Goal: Navigation & Orientation: Understand site structure

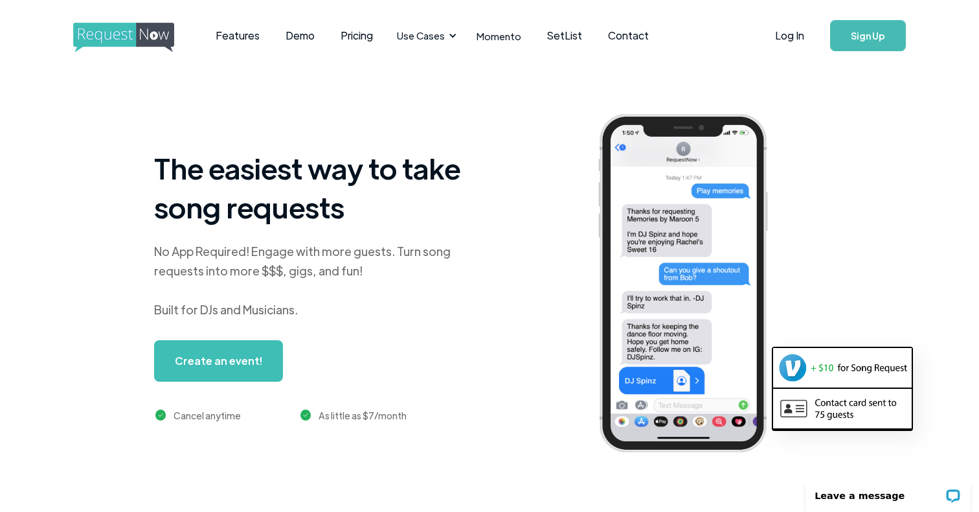
click at [137, 38] on img "home" at bounding box center [135, 38] width 125 height 30
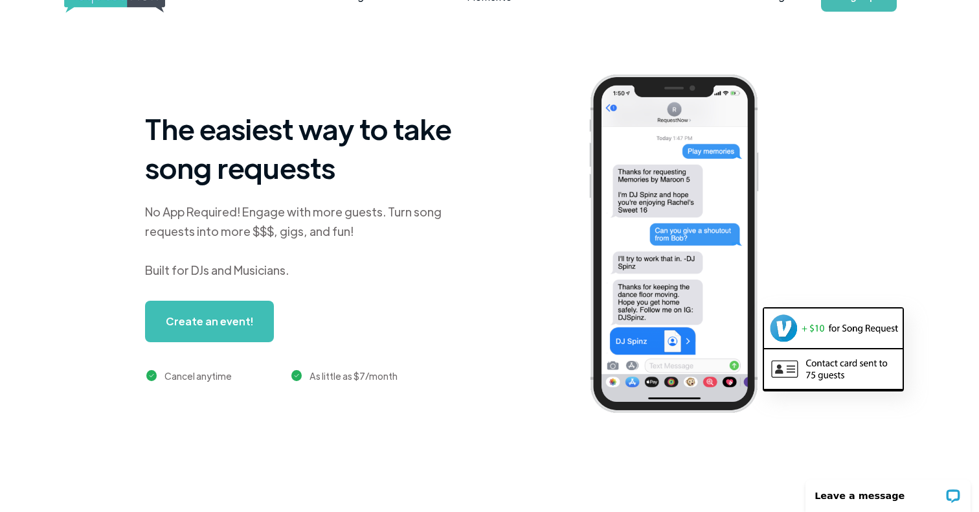
scroll to position [0, 9]
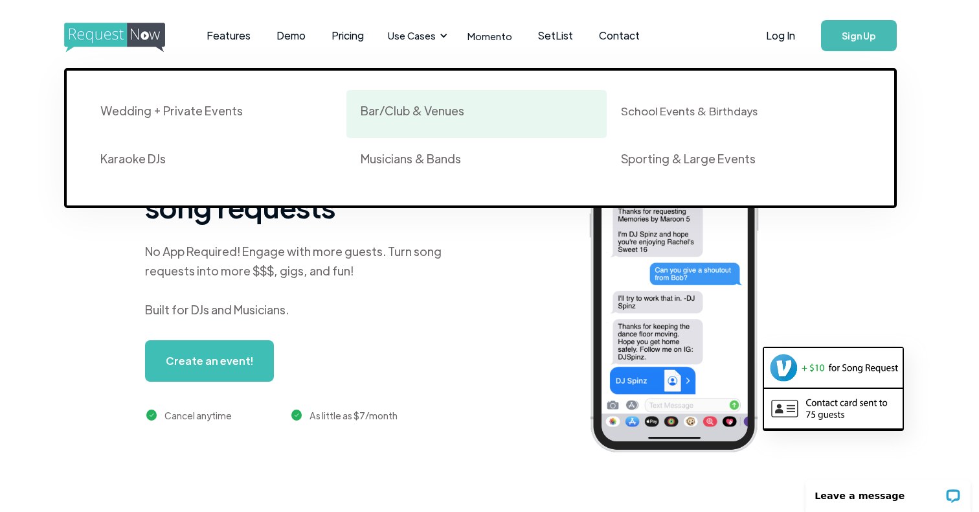
click at [404, 108] on div "Bar/Club & Venues" at bounding box center [413, 111] width 104 height 16
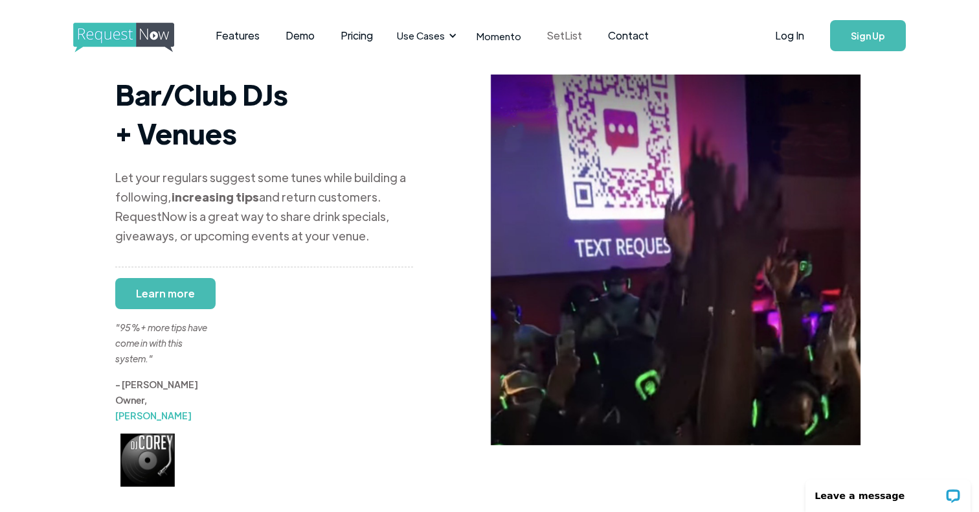
click at [572, 33] on link "SetList" at bounding box center [564, 36] width 61 height 40
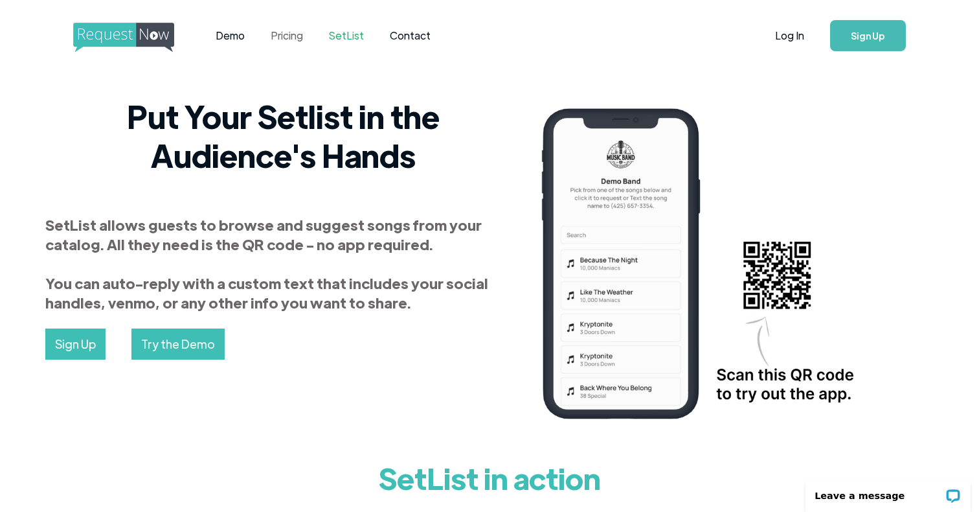
click at [302, 36] on link "Pricing" at bounding box center [287, 36] width 58 height 40
click at [124, 43] on img "home" at bounding box center [135, 38] width 125 height 30
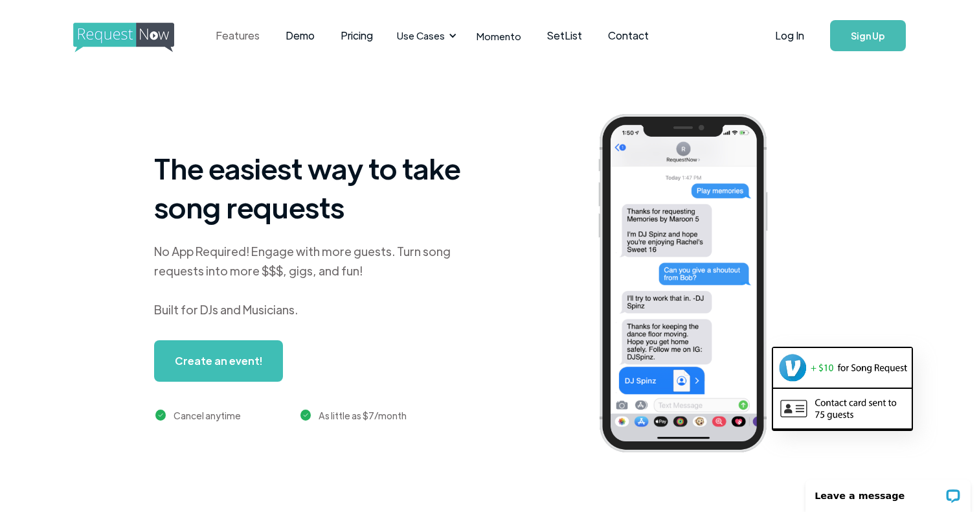
click at [236, 44] on link "Features" at bounding box center [238, 36] width 70 height 40
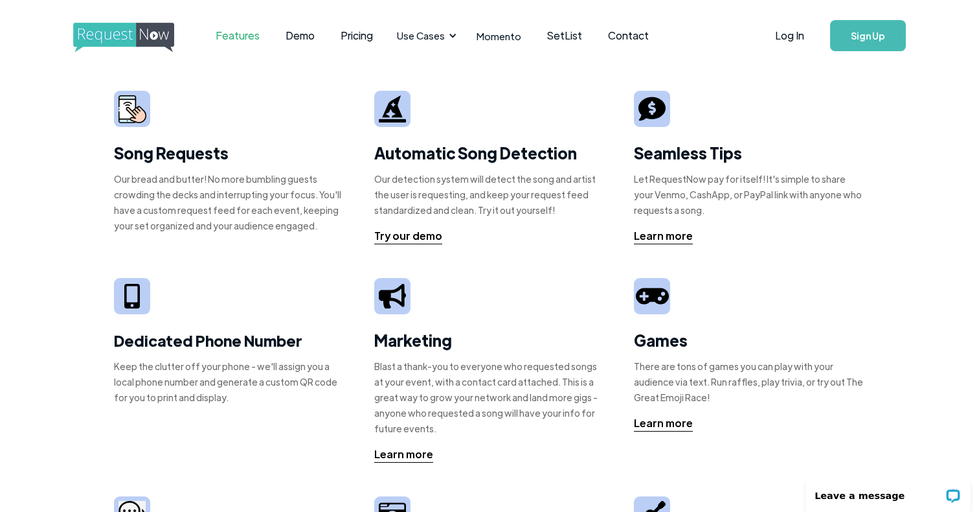
click at [408, 129] on div "Automatic Song Detection Our detection system will detect the song and artist t…" at bounding box center [489, 167] width 231 height 153
click at [397, 124] on div at bounding box center [392, 109] width 36 height 36
click at [407, 234] on div "Try our demo" at bounding box center [408, 236] width 68 height 16
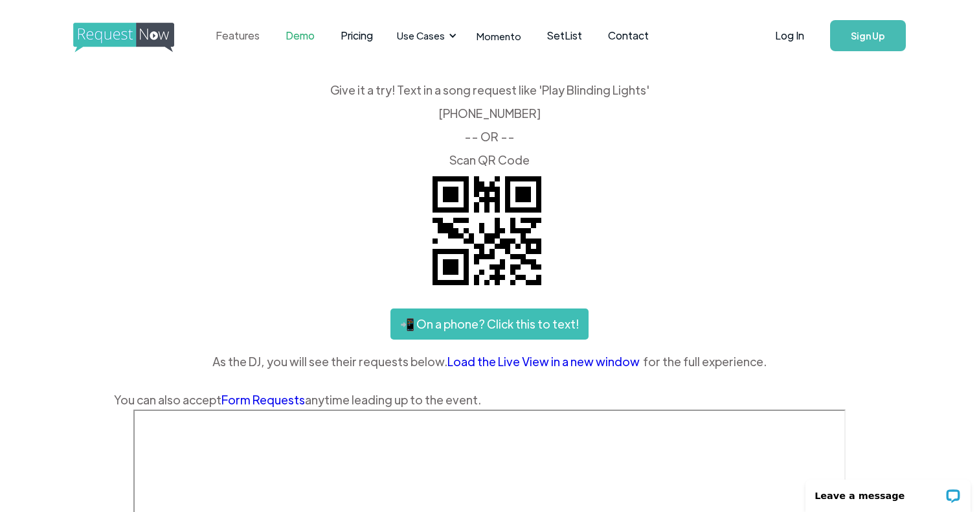
click at [248, 37] on link "Features" at bounding box center [238, 36] width 70 height 40
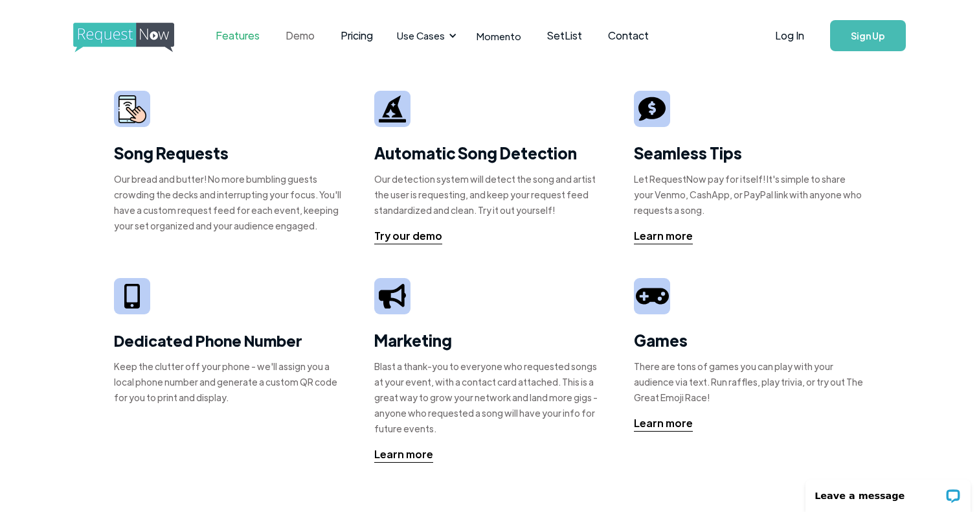
click at [306, 33] on link "Demo" at bounding box center [300, 36] width 55 height 40
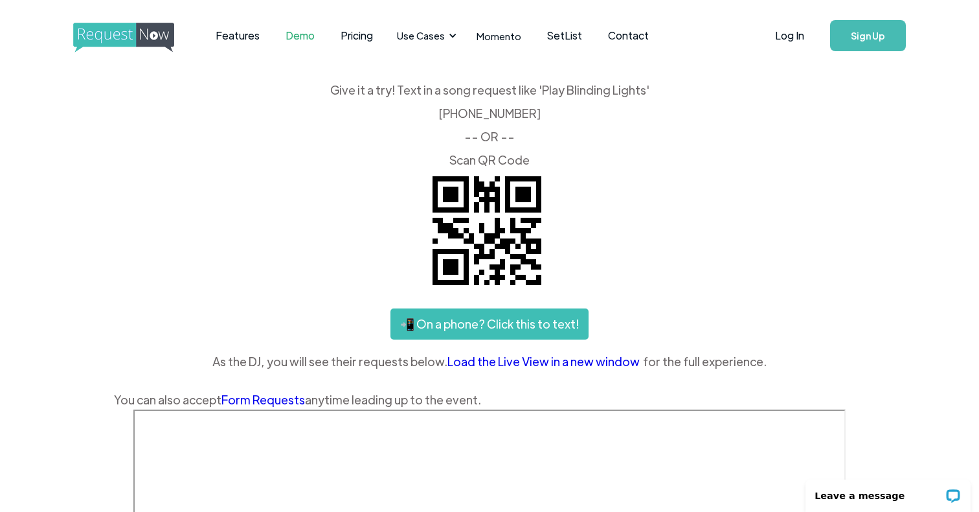
click at [137, 27] on img "home" at bounding box center [135, 38] width 125 height 30
